Goal: Find specific page/section: Find specific page/section

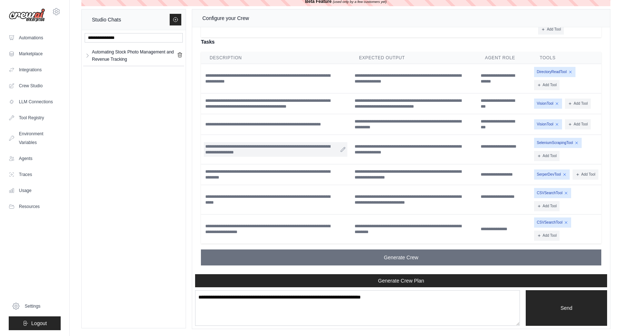
scroll to position [2931, 0]
click at [549, 77] on span "DirectoryReadTool" at bounding box center [554, 72] width 41 height 10
click at [29, 86] on link "Crew Studio" at bounding box center [35, 85] width 58 height 15
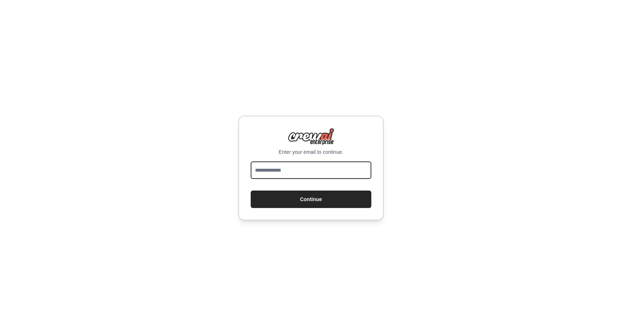
click at [275, 165] on input "email" at bounding box center [311, 169] width 121 height 17
type input "**********"
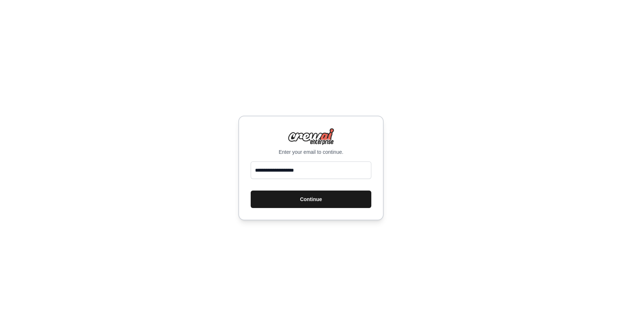
click at [310, 198] on button "Continue" at bounding box center [311, 198] width 121 height 17
click at [307, 203] on button "Continue" at bounding box center [311, 198] width 121 height 17
